Goal: Navigation & Orientation: Find specific page/section

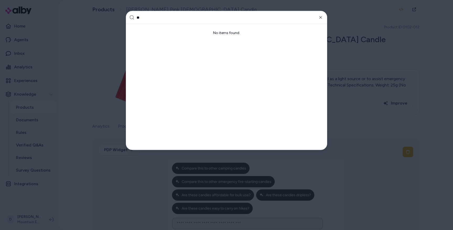
type input "*"
type input "********"
click at [319, 16] on icon "button" at bounding box center [320, 17] width 4 height 4
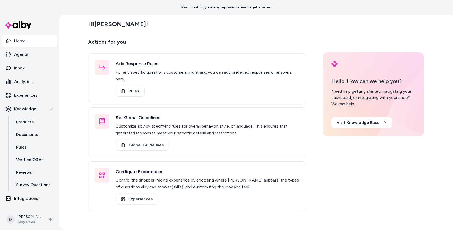
click at [72, 8] on div "Reach out to your alby representative to get started." at bounding box center [226, 7] width 453 height 15
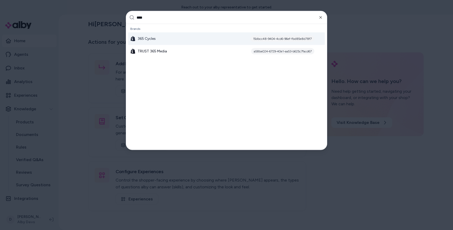
type input "***"
click at [150, 41] on span "365 Cycles" at bounding box center [147, 38] width 18 height 5
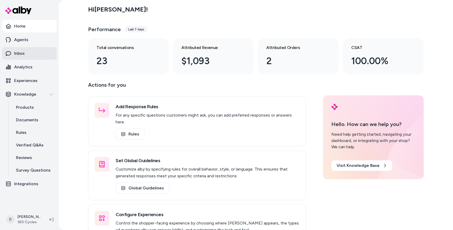
click at [28, 58] on link "Inbox" at bounding box center [29, 53] width 55 height 13
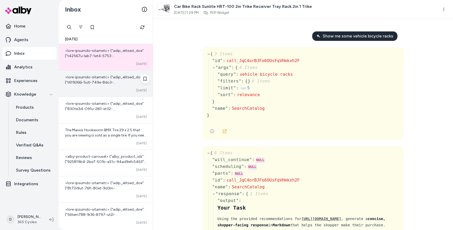
click at [96, 83] on span at bounding box center [106, 232] width 82 height 314
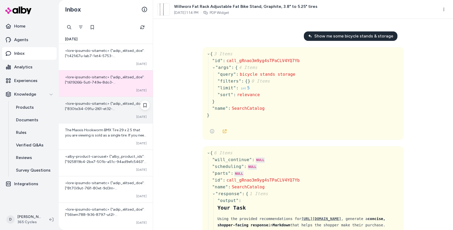
click at [100, 107] on span at bounding box center [106, 224] width 82 height 246
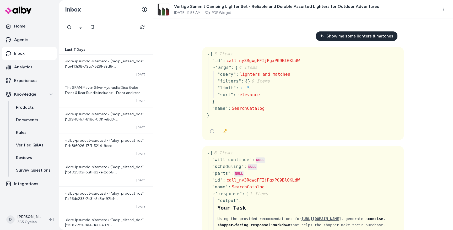
scroll to position [197, 0]
click at [26, 63] on link "Analytics" at bounding box center [29, 67] width 55 height 13
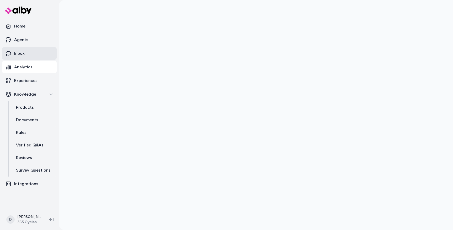
click at [24, 52] on p "Inbox" at bounding box center [19, 53] width 10 height 6
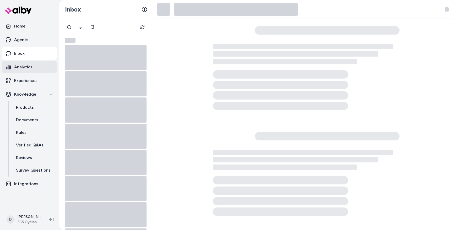
click at [24, 64] on p "Analytics" at bounding box center [23, 67] width 18 height 6
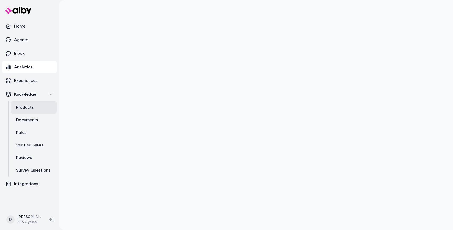
click at [30, 105] on p "Products" at bounding box center [25, 107] width 18 height 6
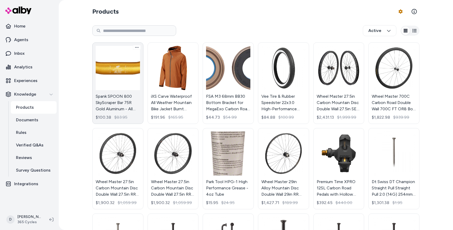
click at [117, 99] on link "Spank SPOON 800 SkyScraper Bar 75R Gold Aluminum - All Mountain Trail E-Bike $1…" at bounding box center [117, 83] width 51 height 82
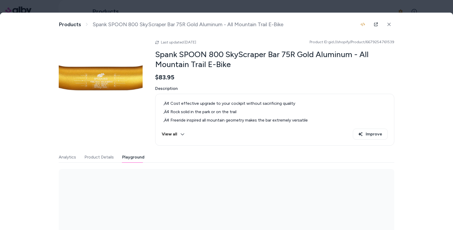
click at [134, 155] on button "Playground" at bounding box center [133, 157] width 22 height 10
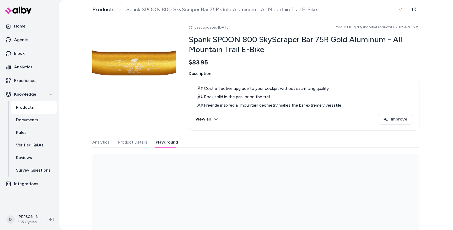
click at [163, 143] on button "Playground" at bounding box center [167, 142] width 22 height 10
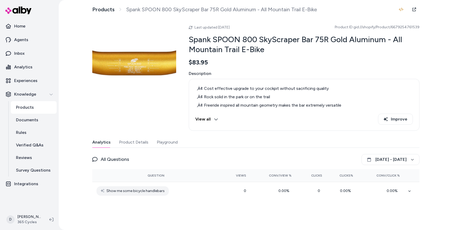
click at [162, 142] on button "Playground" at bounding box center [167, 142] width 21 height 10
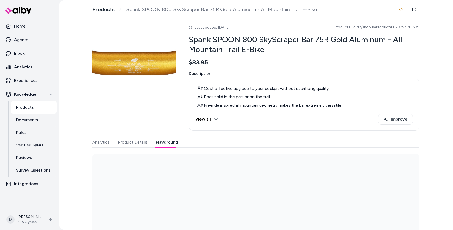
click at [171, 143] on button "Playground" at bounding box center [167, 142] width 22 height 10
click at [169, 141] on button "Playground" at bounding box center [167, 142] width 22 height 10
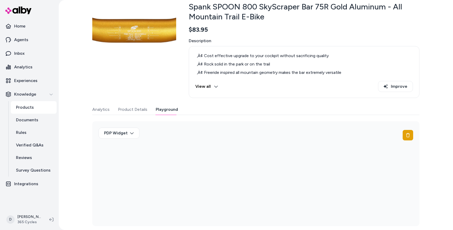
scroll to position [33, 0]
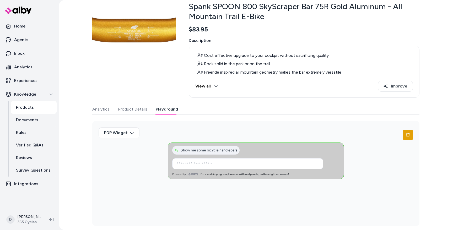
click at [74, 85] on div "Products Spank SPOON 800 SkyScraper Bar 75R Gold Aluminum - All Mountain Trail …" at bounding box center [256, 115] width 394 height 230
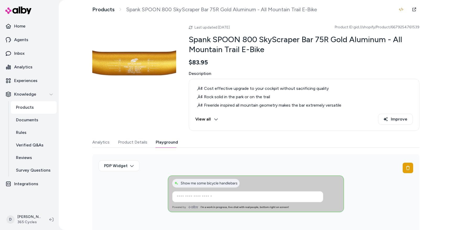
click at [48, 105] on link "Products" at bounding box center [34, 107] width 46 height 13
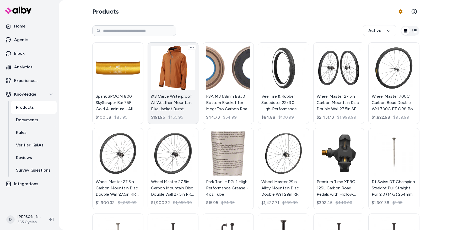
click at [167, 73] on link "iXS Carve Waterproof All Weather Mountain Bike Jacket Burnt Orange Large $191.9…" at bounding box center [173, 83] width 51 height 82
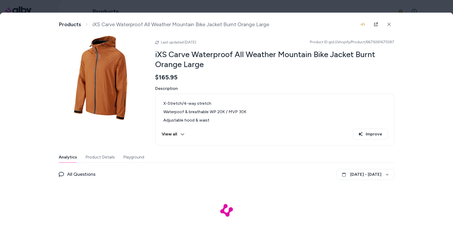
click at [132, 155] on button "Playground" at bounding box center [133, 157] width 21 height 10
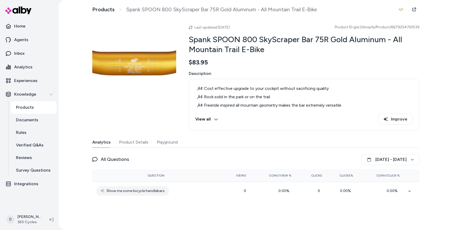
click at [66, 62] on div "Products Spank SPOON 800 SkyScraper Bar 75R Gold Aluminum - All Mountain Trail …" at bounding box center [256, 115] width 394 height 230
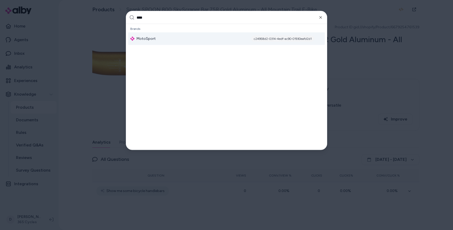
type input "****"
click at [197, 37] on div "MotoSport c24958d2-0314-4edf-ac90-01930eafd2d1" at bounding box center [226, 38] width 197 height 13
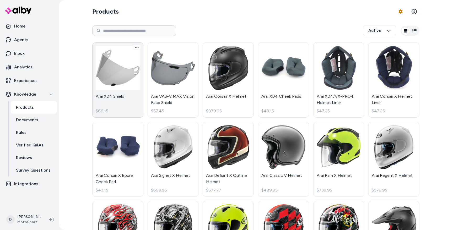
click at [109, 73] on link "Arai XD4 Shield $66.15" at bounding box center [117, 79] width 51 height 75
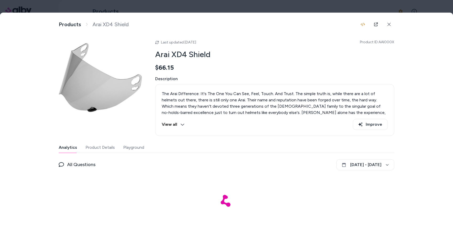
click at [127, 149] on button "Playground" at bounding box center [133, 147] width 21 height 10
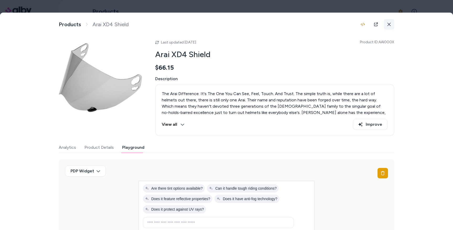
click at [390, 25] on icon at bounding box center [389, 25] width 4 height 4
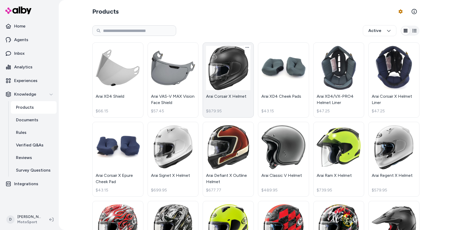
click at [228, 72] on link "Arai Corsair X Helmet $879.95" at bounding box center [228, 79] width 51 height 75
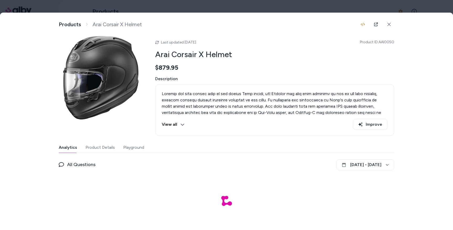
click at [138, 146] on button "Playground" at bounding box center [133, 147] width 21 height 10
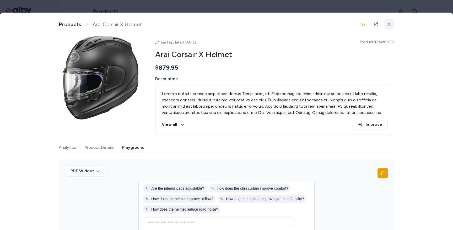
click at [386, 24] on button at bounding box center [389, 24] width 10 height 10
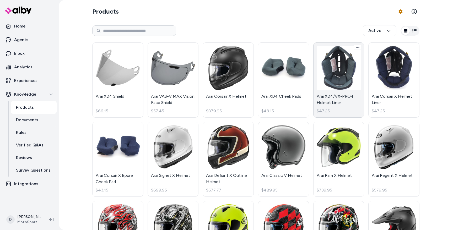
click at [333, 72] on link "Arai XD4/VX-PRO4 Helmet Liner $47.25" at bounding box center [338, 79] width 51 height 75
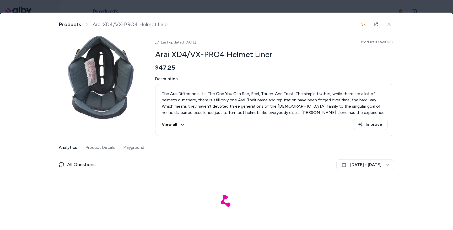
click at [133, 150] on button "Playground" at bounding box center [133, 147] width 21 height 10
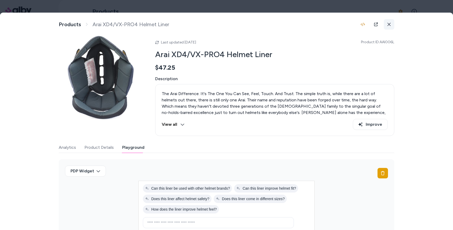
click at [390, 25] on icon at bounding box center [389, 25] width 4 height 4
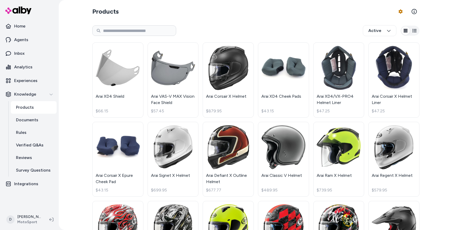
click at [60, 76] on div "Products Product Feed Options Active Arai XD4 Shield $66.15 Arai VAS-V MAX Visi…" at bounding box center [256, 115] width 394 height 230
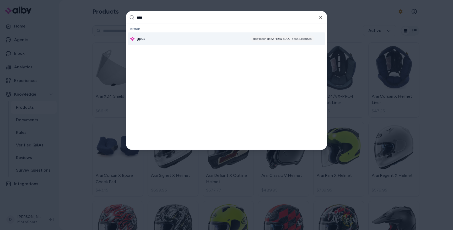
type input "****"
click at [147, 34] on div "gpus db34eeef-dac2-495a-a200-8cae233c855a" at bounding box center [226, 38] width 197 height 13
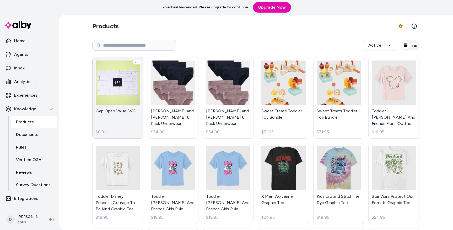
click at [110, 79] on link "Gap Open Value SVC $0.01" at bounding box center [117, 98] width 51 height 82
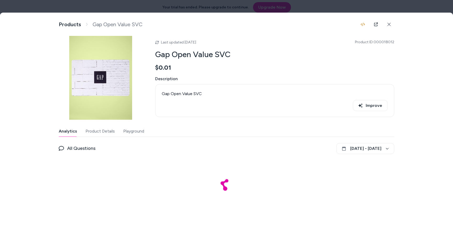
click at [137, 129] on button "Playground" at bounding box center [133, 131] width 21 height 10
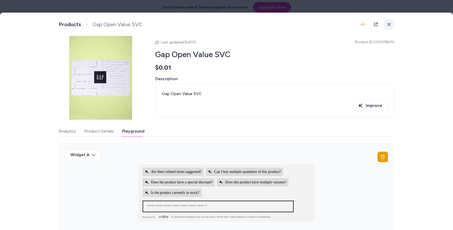
click at [385, 25] on button at bounding box center [389, 24] width 10 height 10
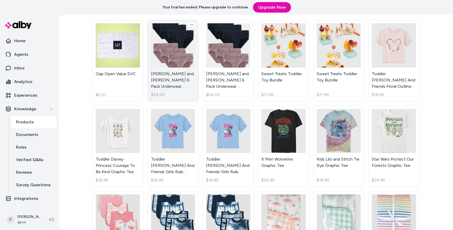
scroll to position [43, 0]
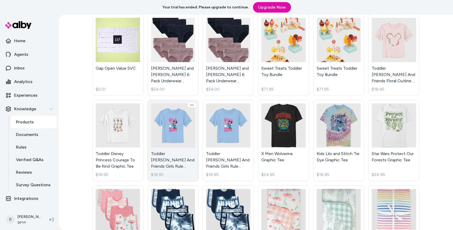
click at [178, 124] on link "Toddler [PERSON_NAME] And Friends Girls Rule Graphic Tee $18.95" at bounding box center [173, 141] width 51 height 82
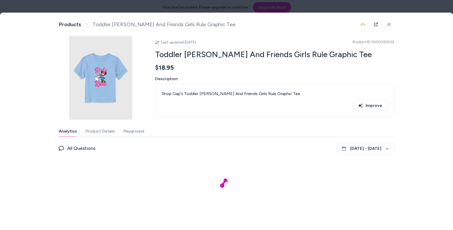
click at [139, 131] on button "Playground" at bounding box center [133, 131] width 21 height 10
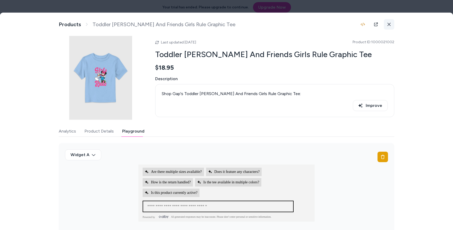
click at [388, 23] on icon at bounding box center [389, 25] width 4 height 4
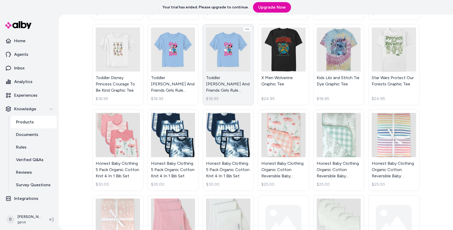
scroll to position [122, 0]
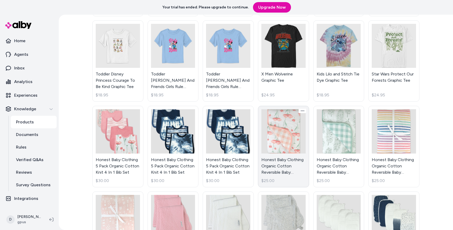
click at [272, 137] on link "Honest Baby Clothing Organic Cotton Reversible Baby Blanket $25.00" at bounding box center [283, 147] width 51 height 82
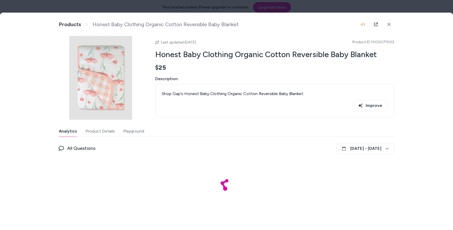
click at [136, 130] on button "Playground" at bounding box center [133, 131] width 21 height 10
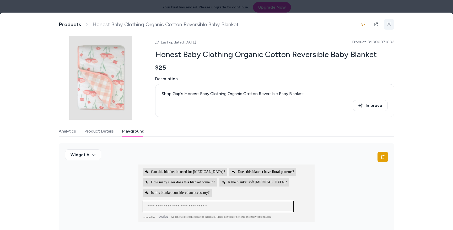
click at [388, 24] on icon at bounding box center [389, 25] width 4 height 4
